Goal: Check status: Check status

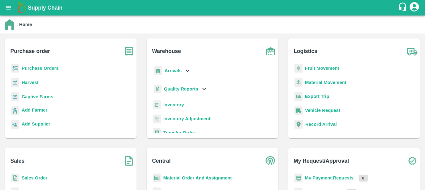
click at [172, 68] on b "Arrivals" at bounding box center [173, 70] width 17 height 5
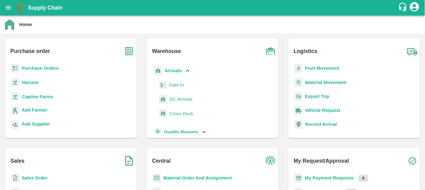
click at [175, 99] on span "DC Arrivals" at bounding box center [181, 99] width 23 height 7
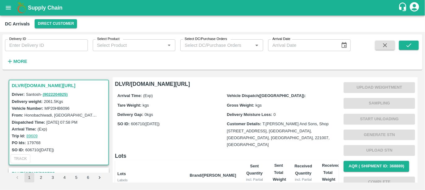
click at [63, 44] on input "Delivery ID" at bounding box center [46, 45] width 83 height 12
paste input "228640"
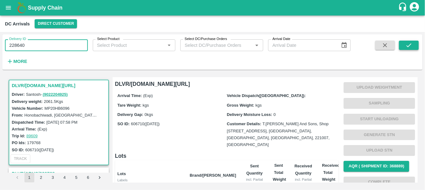
type input "228640"
click at [407, 42] on icon "submit" at bounding box center [409, 45] width 7 height 7
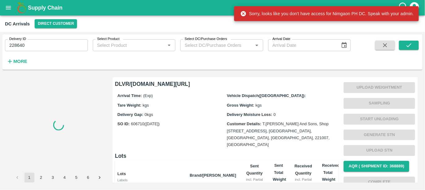
click at [343, 15] on div "Sorry, looks like you don't have access for Nimgaon PH DC. Speak with your admi…" at bounding box center [327, 13] width 174 height 11
copy div "Nimgaon"
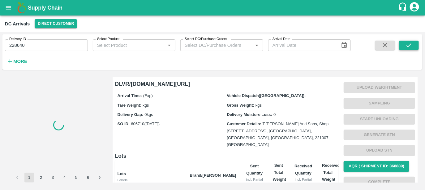
click at [407, 46] on icon "submit" at bounding box center [408, 45] width 5 height 4
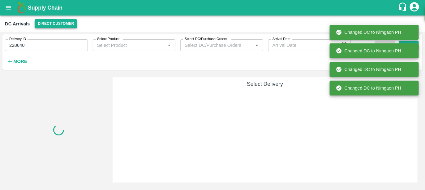
click at [50, 24] on button "Direct Customer" at bounding box center [56, 23] width 42 height 9
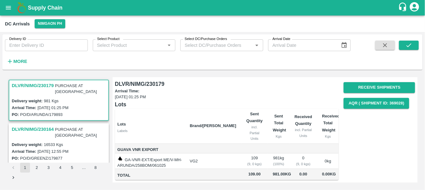
scroll to position [10, 0]
click at [67, 141] on div "Delivery weight: 16533 Kgs" at bounding box center [60, 144] width 96 height 7
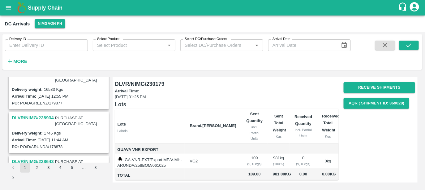
scroll to position [54, 0]
click at [45, 131] on label "1746 Kgs" at bounding box center [52, 133] width 17 height 5
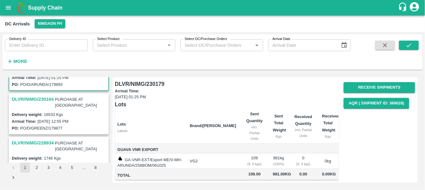
scroll to position [5, 0]
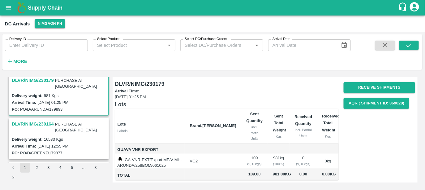
click at [59, 50] on input "Delivery ID" at bounding box center [46, 45] width 83 height 12
paste input "228640"
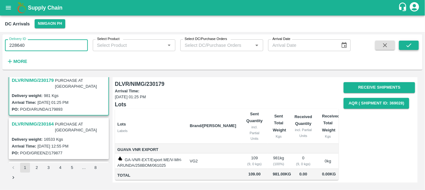
type input "228640"
click at [404, 42] on button "submit" at bounding box center [409, 45] width 20 height 9
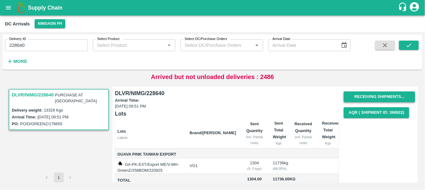
click at [362, 96] on button "Receiving Shipments..." at bounding box center [379, 96] width 71 height 11
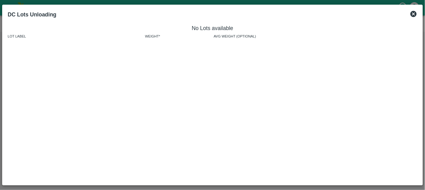
click at [415, 12] on icon at bounding box center [413, 14] width 6 height 6
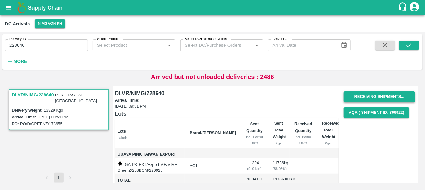
click at [387, 95] on button "Receiving Shipments..." at bounding box center [379, 96] width 71 height 11
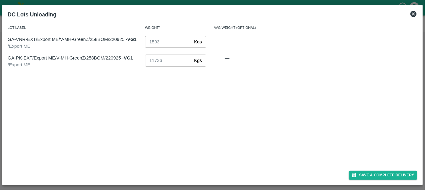
click at [415, 12] on icon at bounding box center [413, 14] width 6 height 6
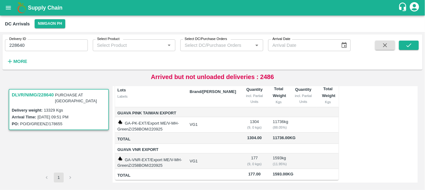
scroll to position [69, 0]
